Goal: Transaction & Acquisition: Purchase product/service

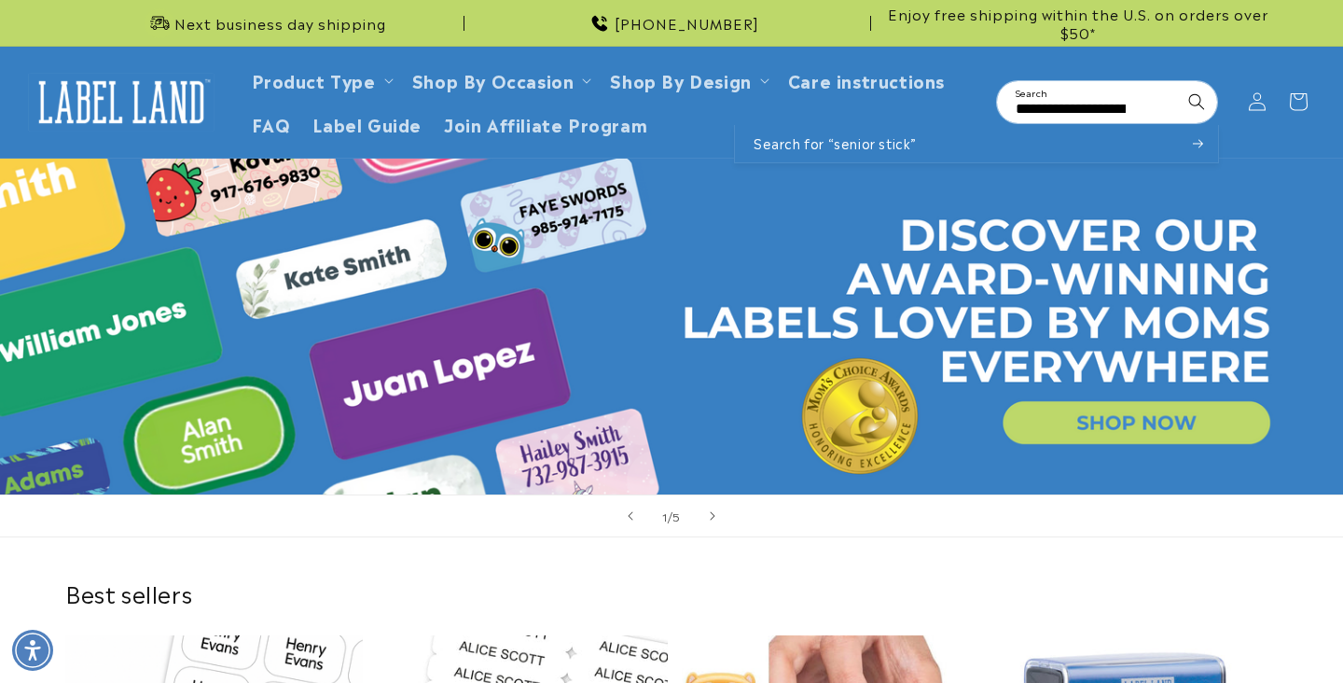
type input "**********"
click at [1196, 100] on button "Search" at bounding box center [1196, 101] width 41 height 41
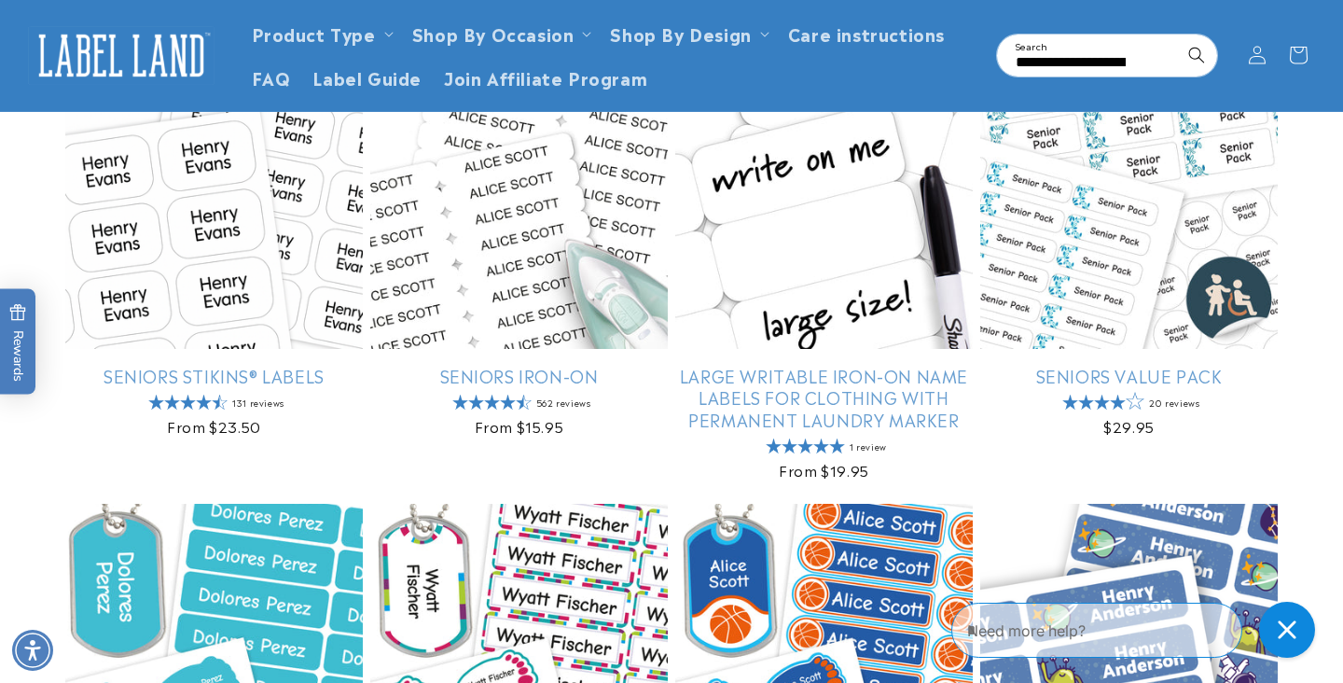
scroll to position [369, 0]
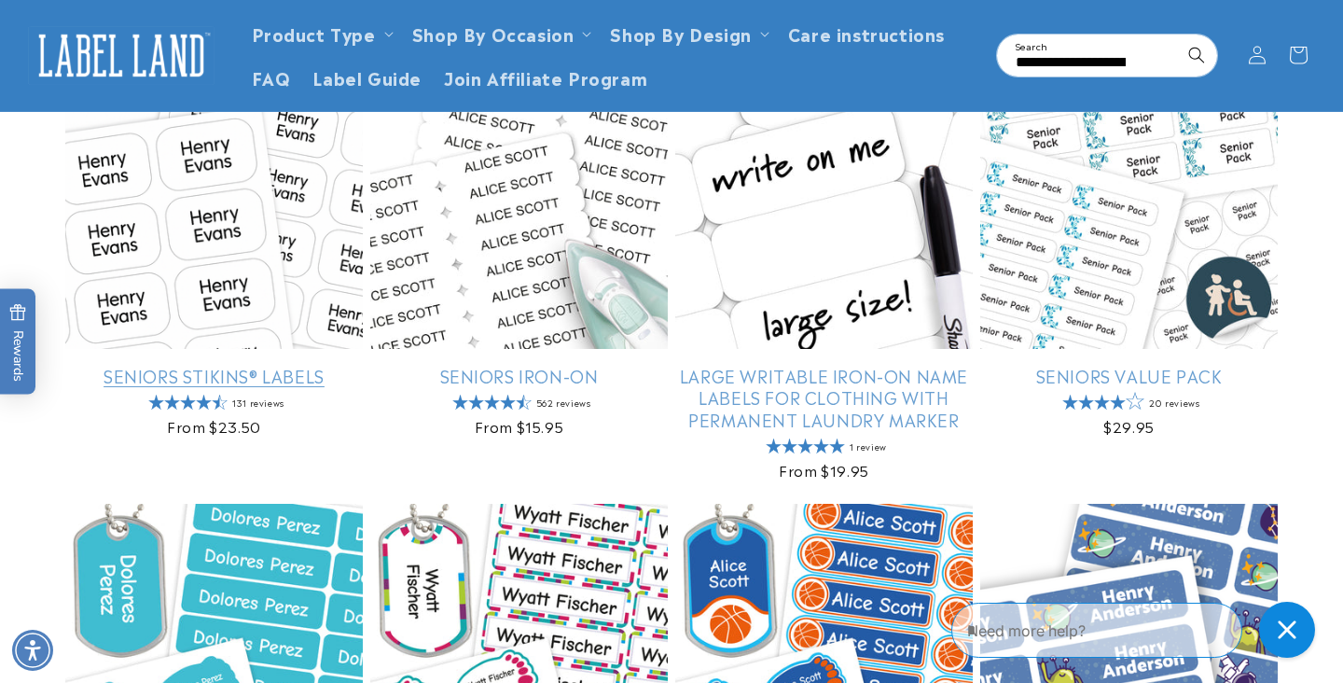
click at [254, 373] on link "Seniors Stikins® Labels" at bounding box center [213, 375] width 297 height 21
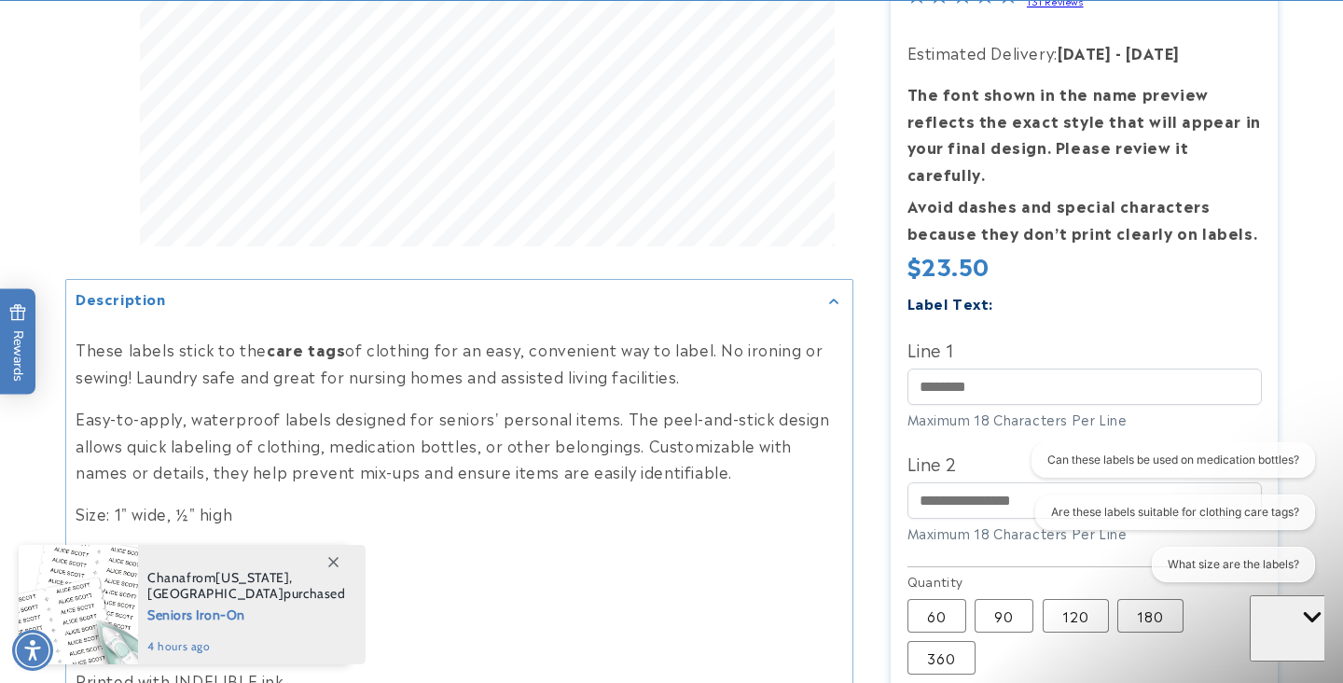
scroll to position [646, 0]
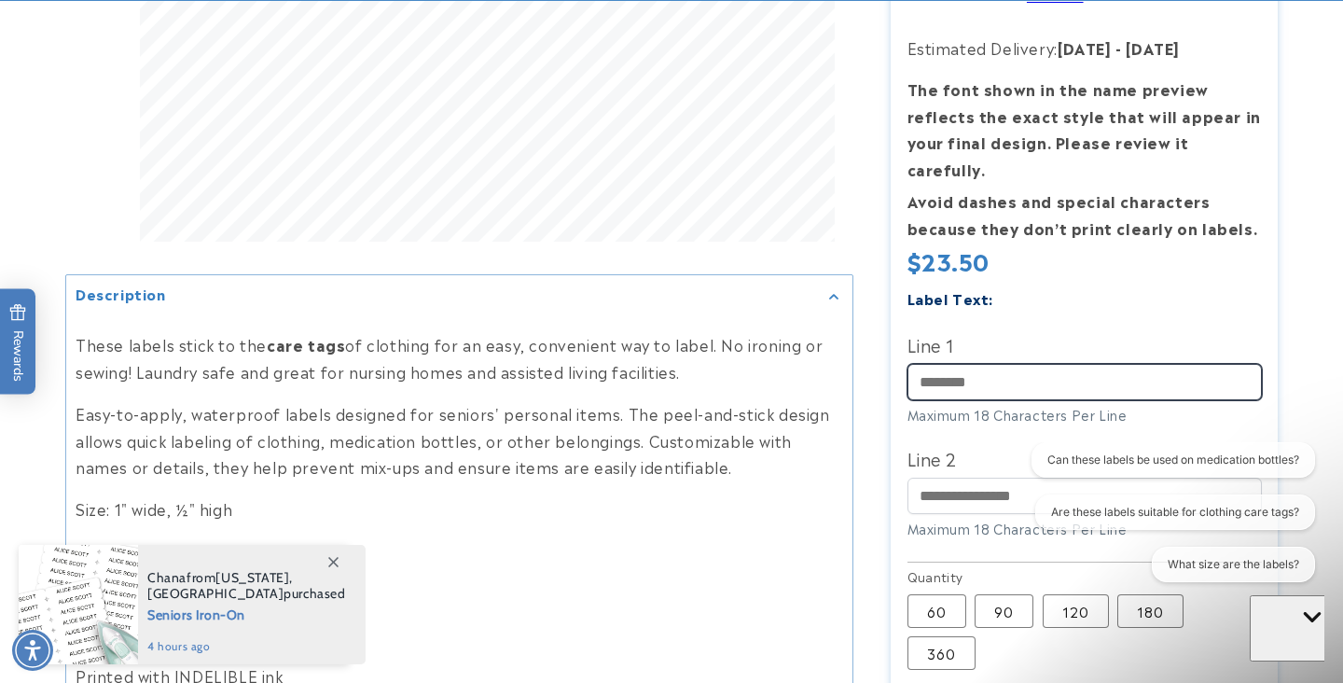
click at [1024, 375] on input "Line 1" at bounding box center [1084, 382] width 354 height 36
type input "******"
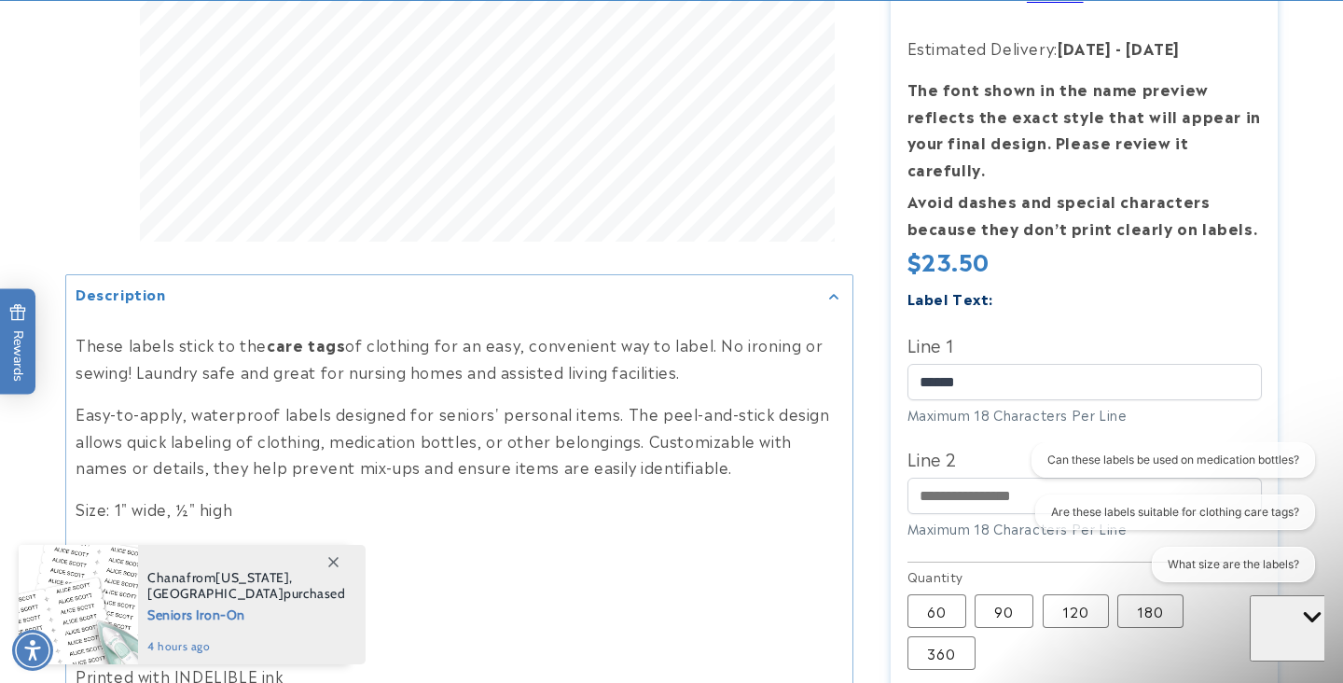
click at [1009, 475] on iframe at bounding box center [1166, 520] width 315 height 157
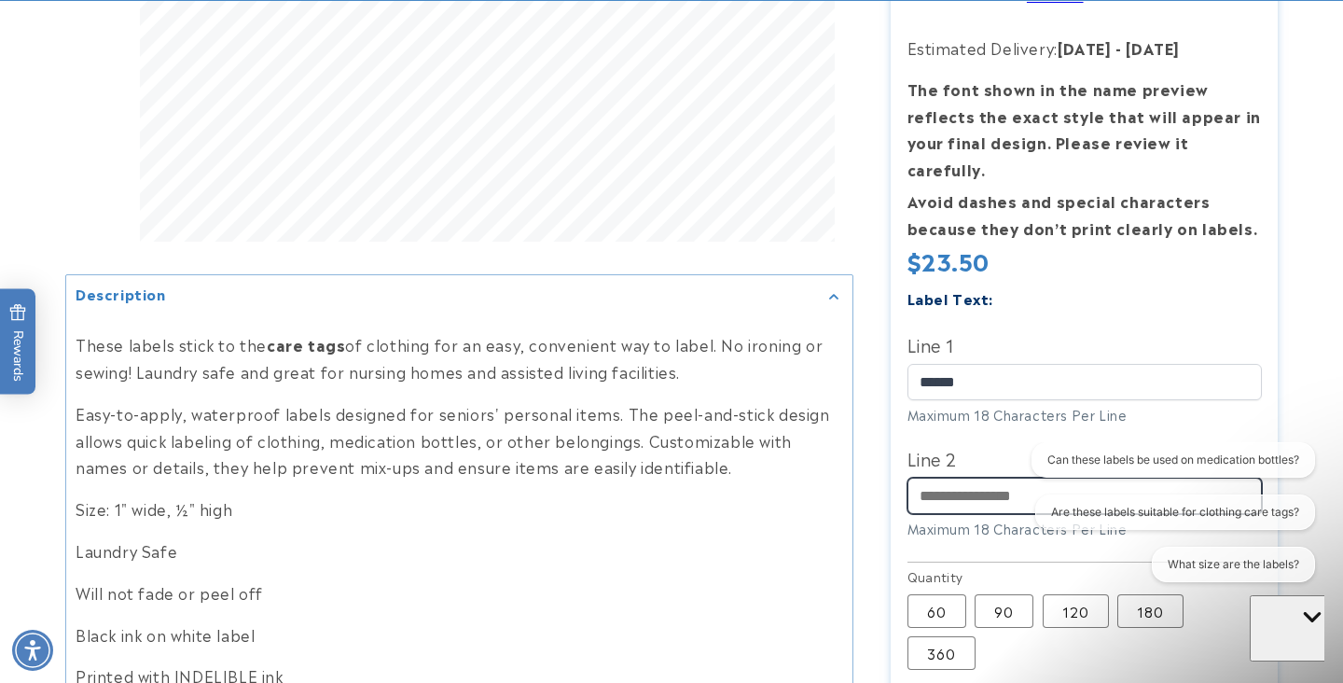
click at [970, 481] on input "Line 2" at bounding box center [1084, 495] width 354 height 36
type input "******"
click at [1178, 328] on label "Line 1" at bounding box center [1084, 343] width 354 height 30
click at [1178, 364] on input "******" at bounding box center [1084, 382] width 354 height 36
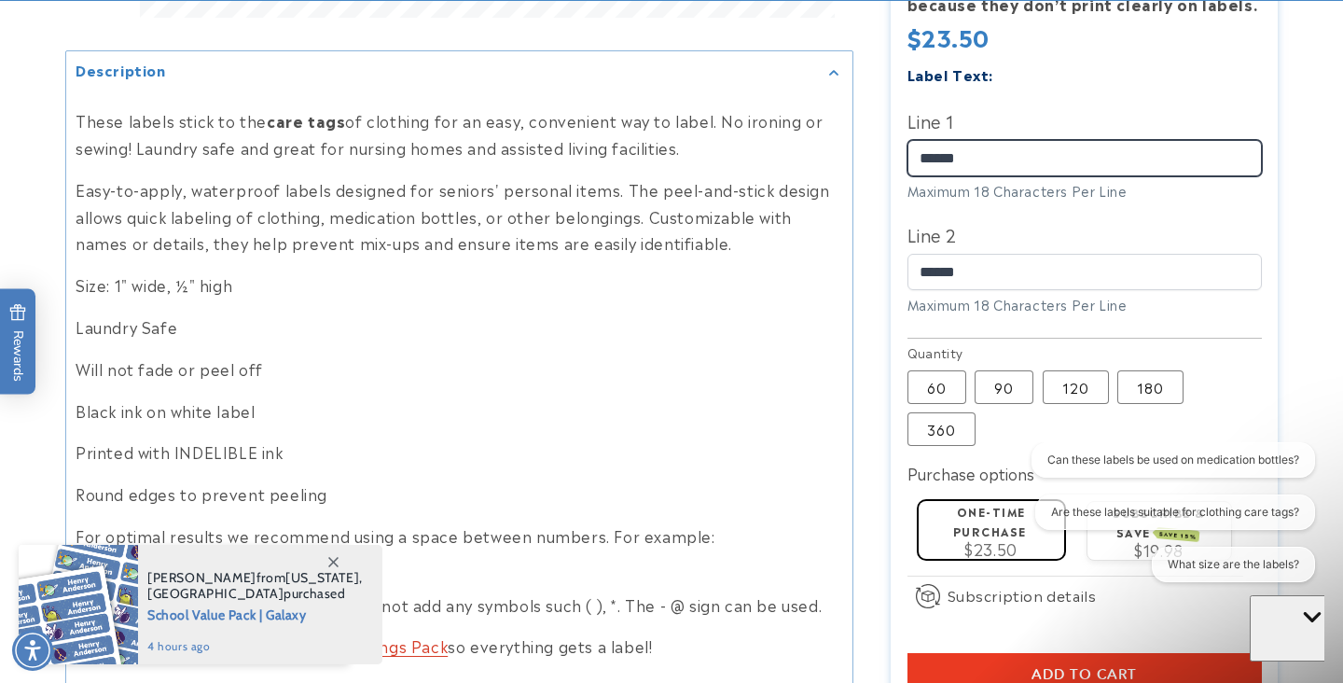
scroll to position [872, 0]
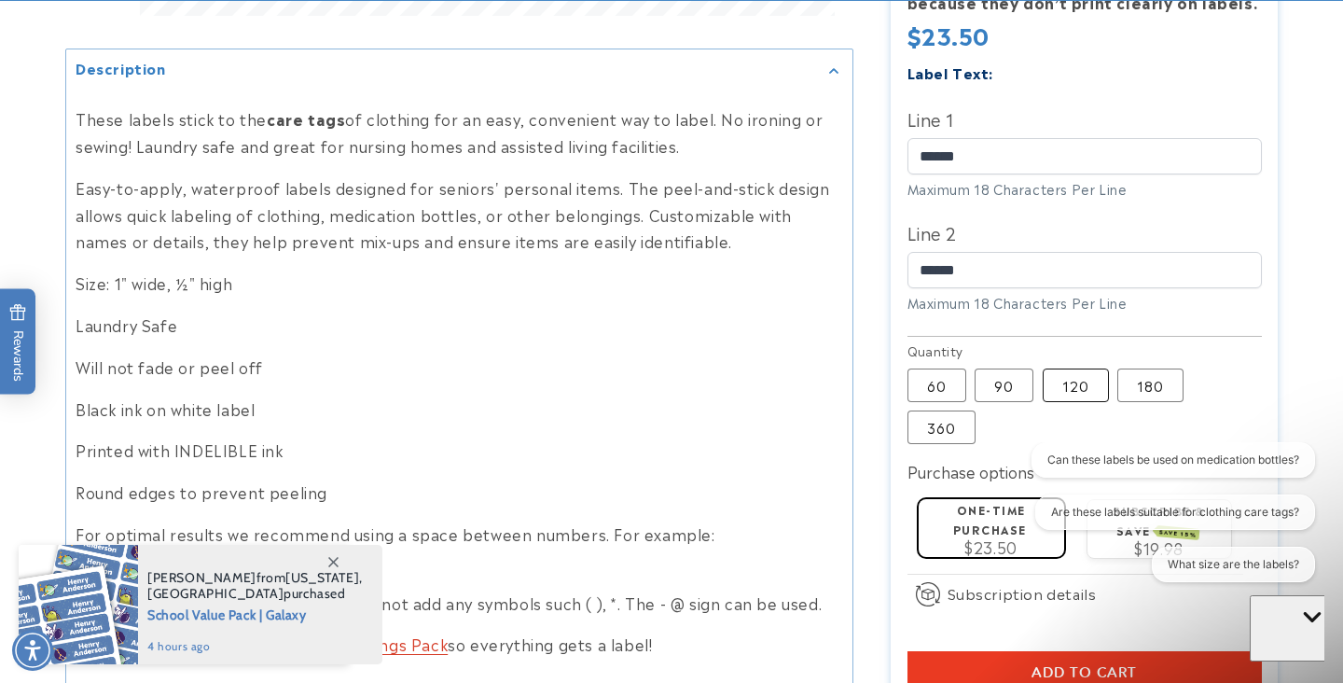
click at [1081, 376] on label "120 Variant sold out or unavailable" at bounding box center [1075, 385] width 66 height 34
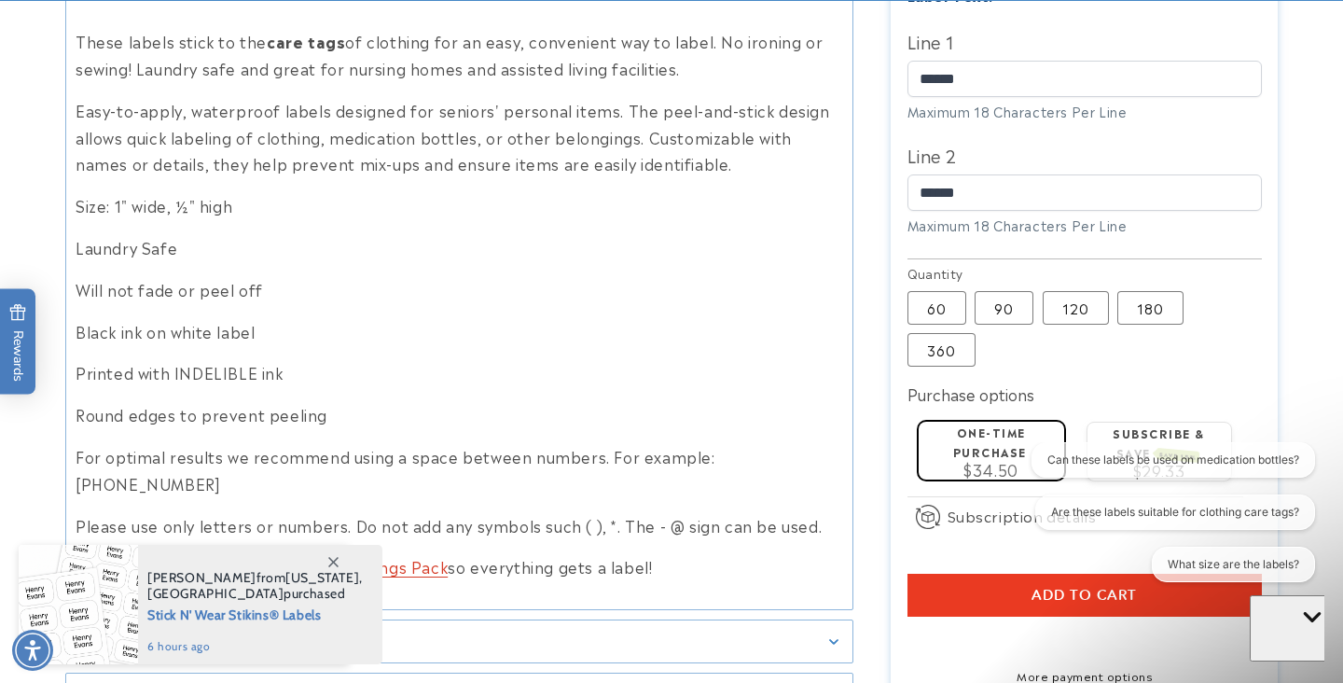
scroll to position [1008, 0]
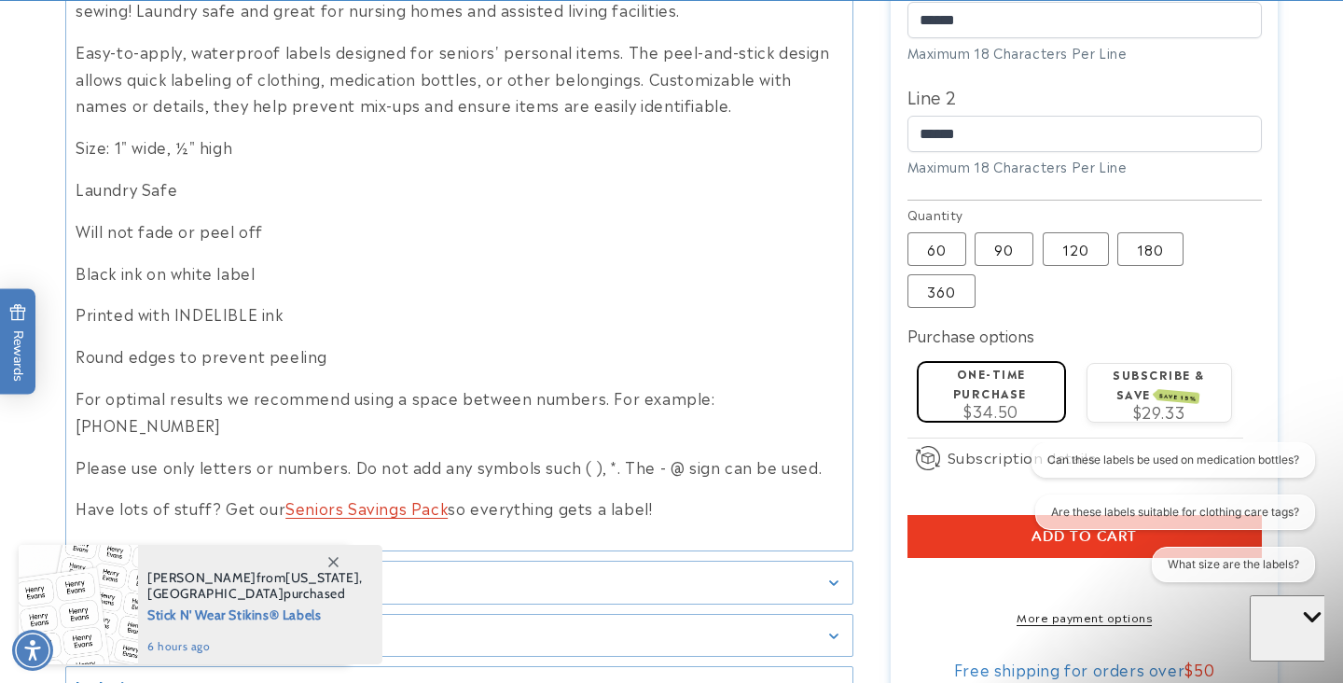
click at [983, 365] on label "One-time purchase" at bounding box center [990, 383] width 74 height 36
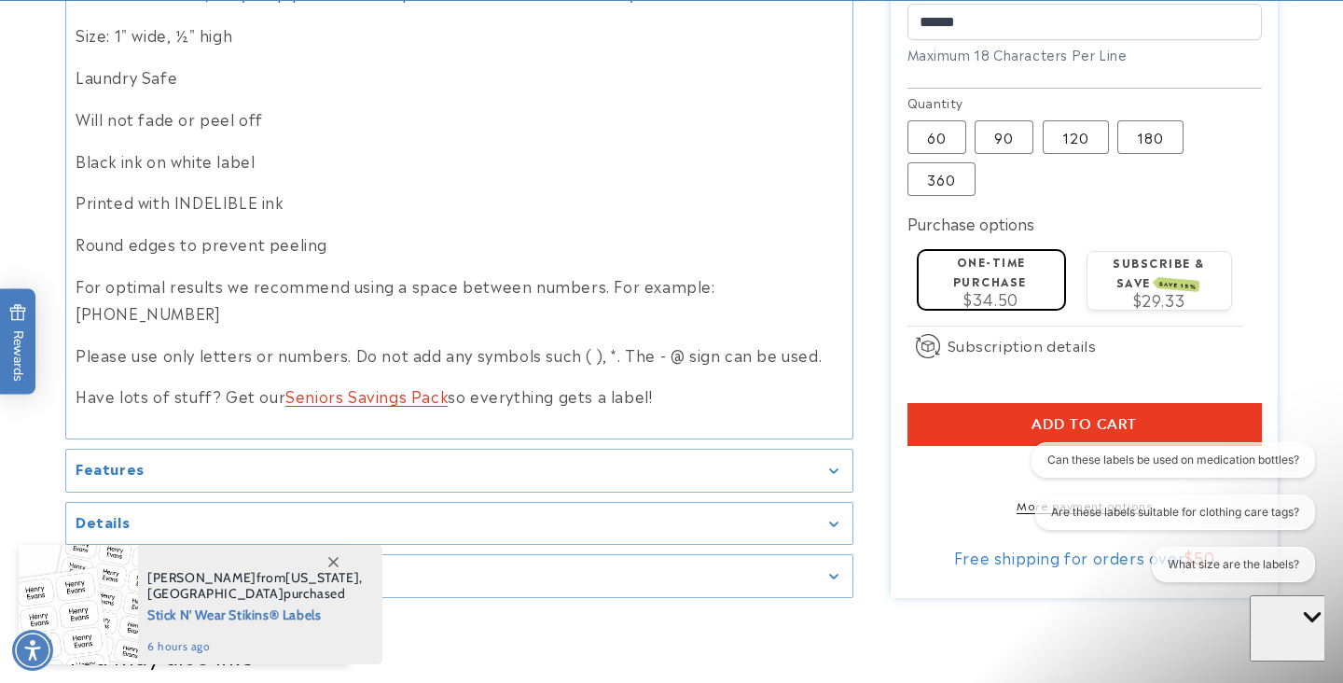
click at [983, 402] on button "Add to cart" at bounding box center [1084, 423] width 354 height 43
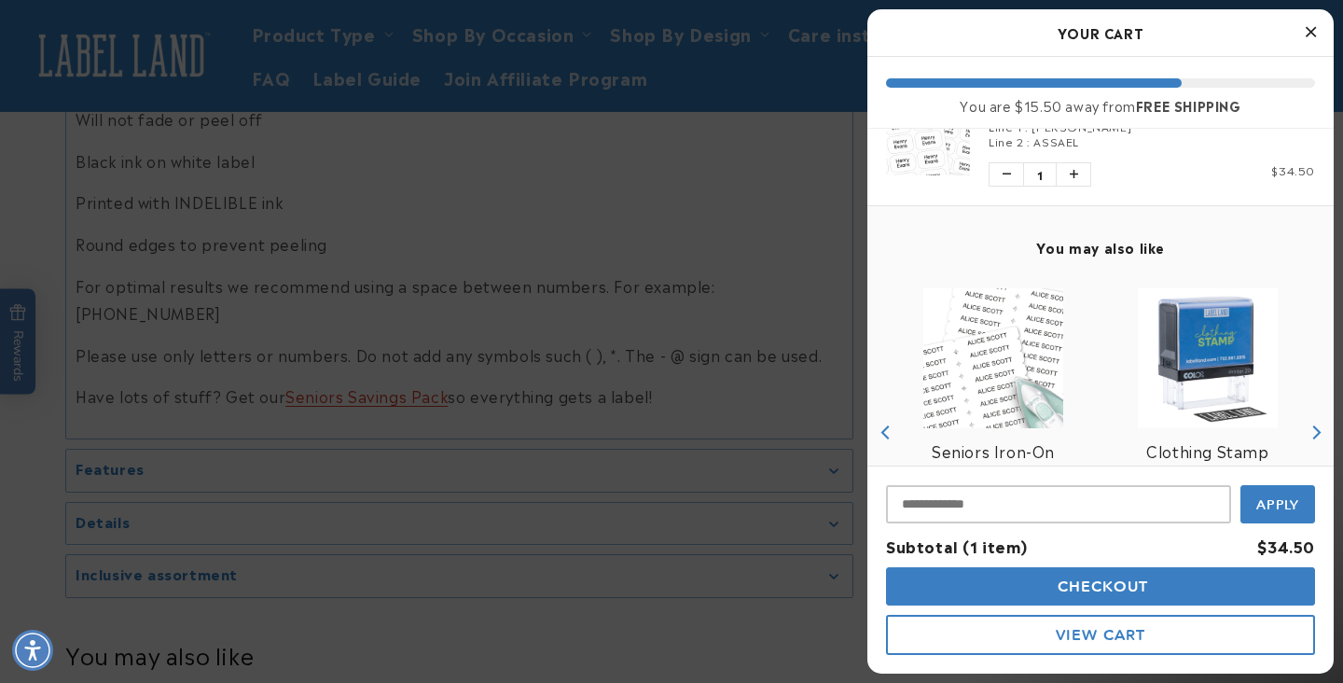
scroll to position [0, 0]
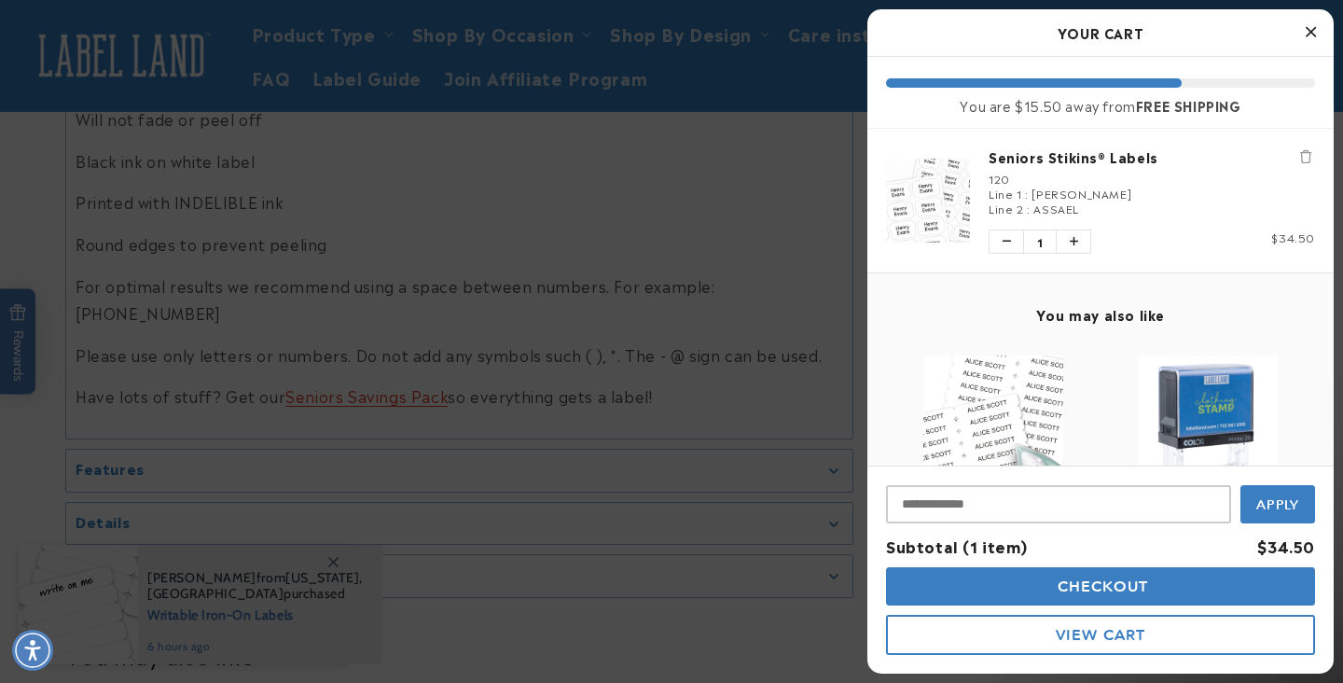
click at [991, 586] on button "Checkout" at bounding box center [1100, 586] width 429 height 38
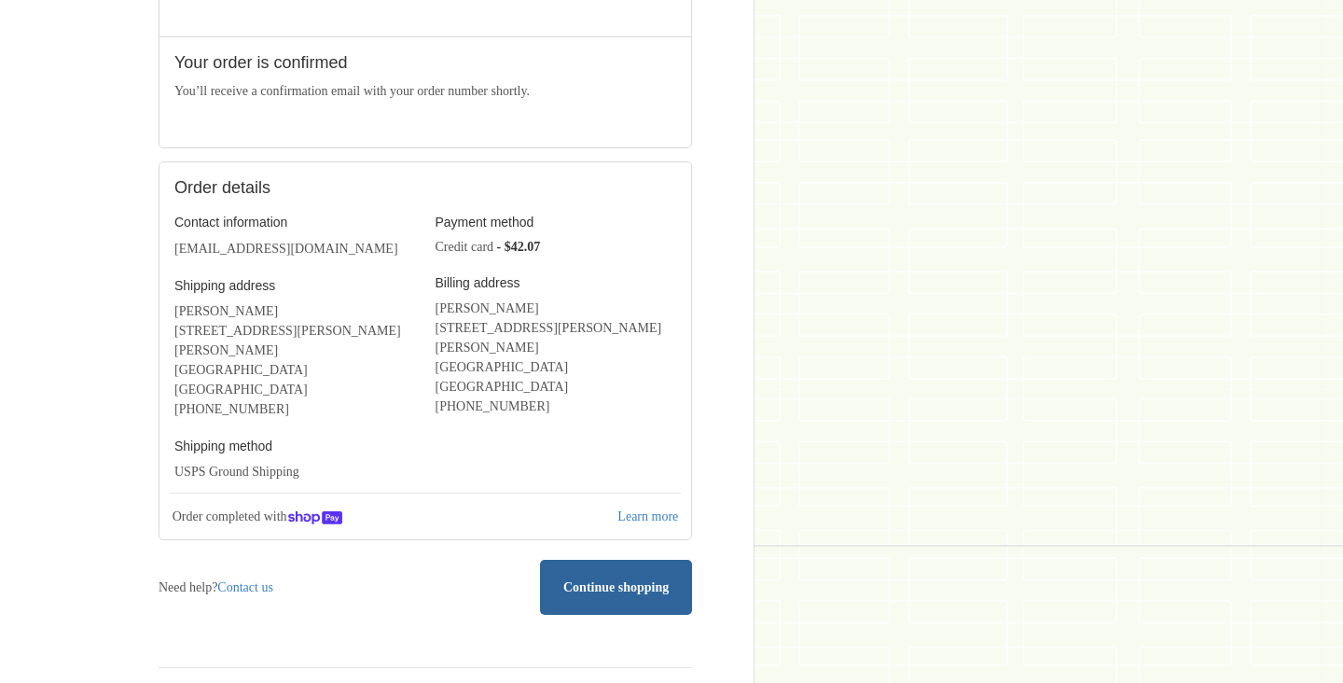
scroll to position [388, 0]
click at [607, 579] on icon at bounding box center [616, 588] width 19 height 19
